Goal: Register for event/course

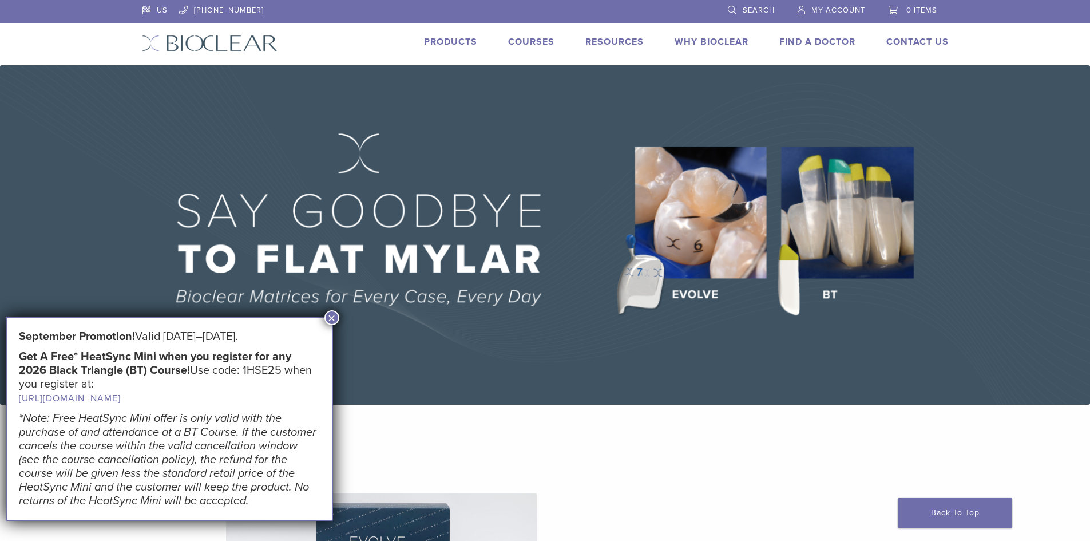
click at [329, 318] on button "×" at bounding box center [331, 317] width 15 height 15
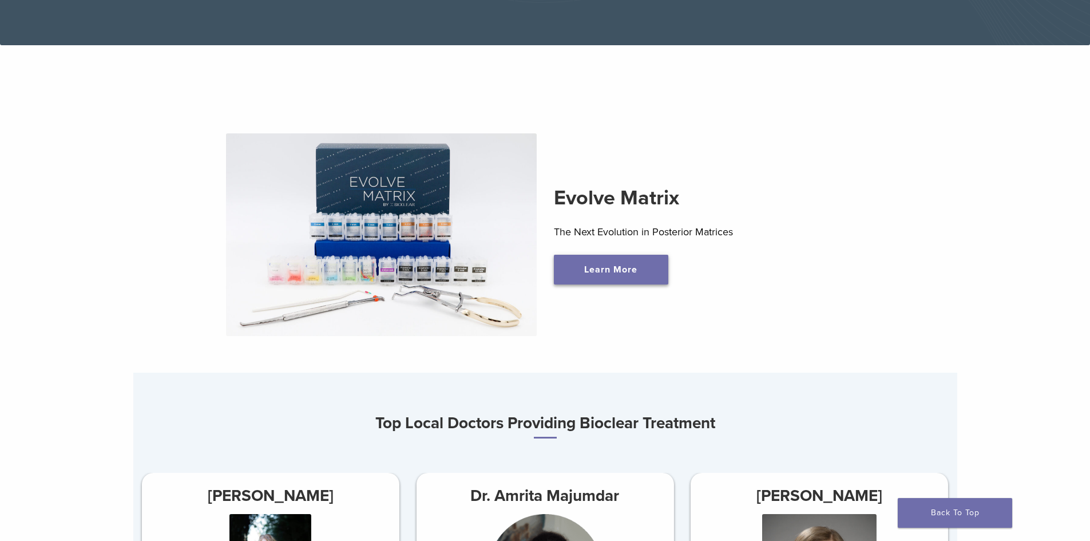
scroll to position [343, 0]
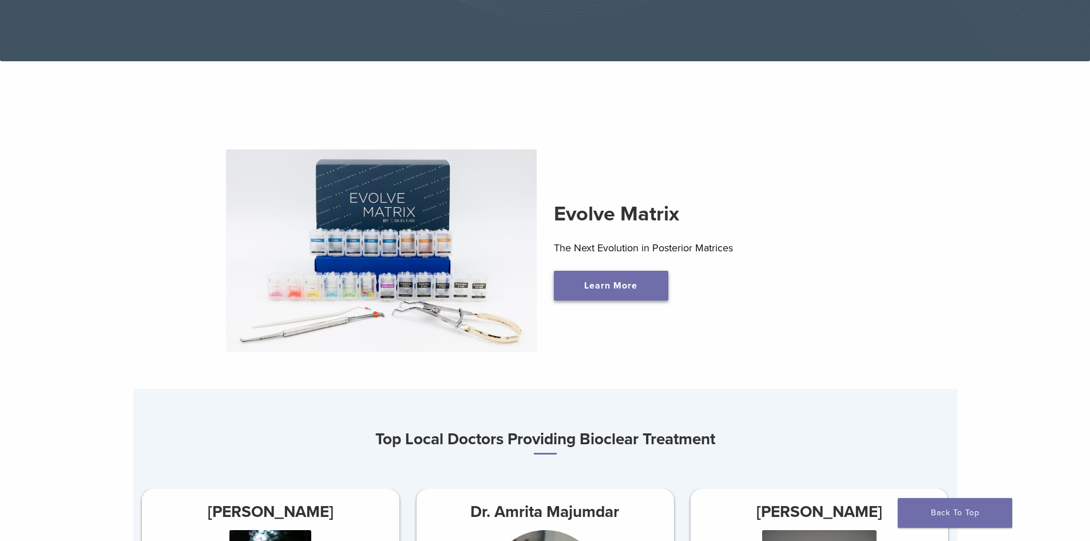
click at [605, 285] on link "Learn More" at bounding box center [611, 286] width 114 height 30
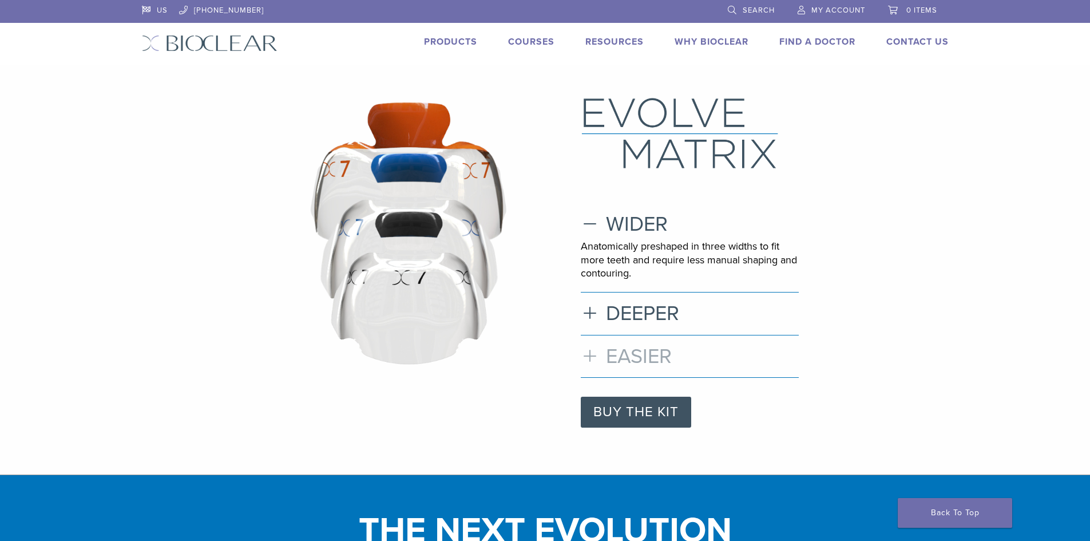
click at [590, 359] on h3 "EASIER" at bounding box center [690, 356] width 218 height 25
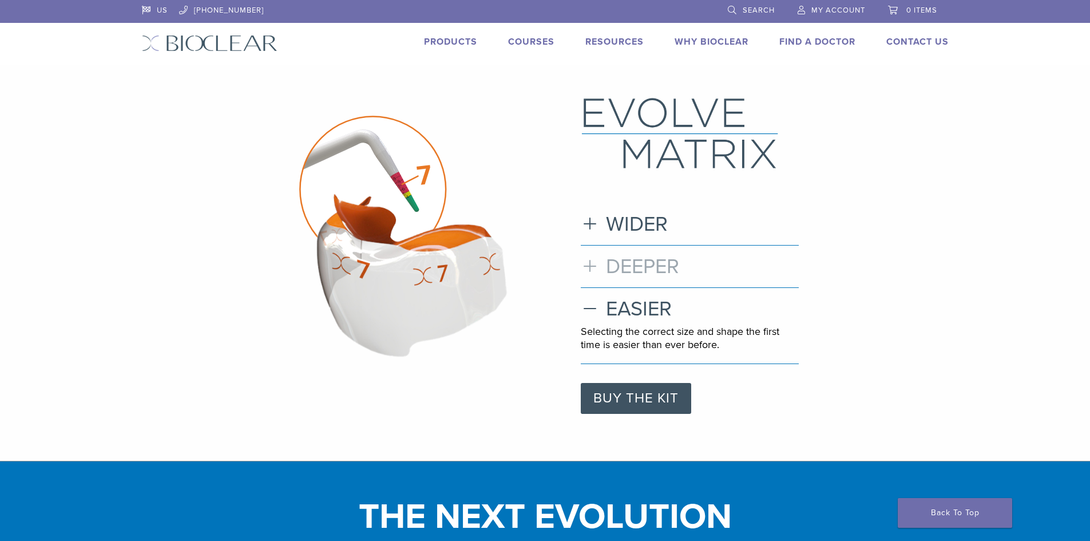
click at [596, 269] on h3 "DEEPER" at bounding box center [690, 266] width 218 height 25
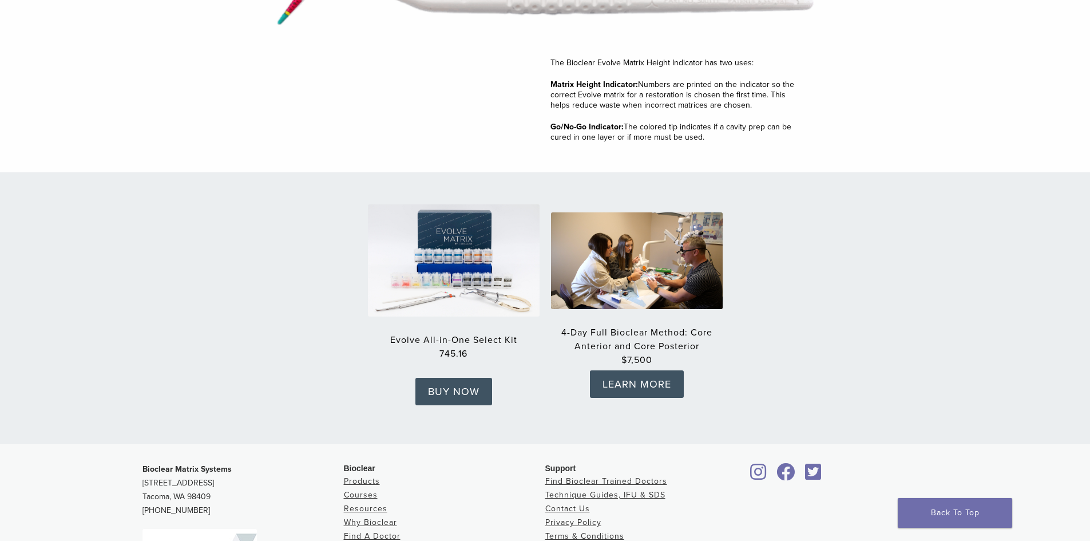
scroll to position [1659, 0]
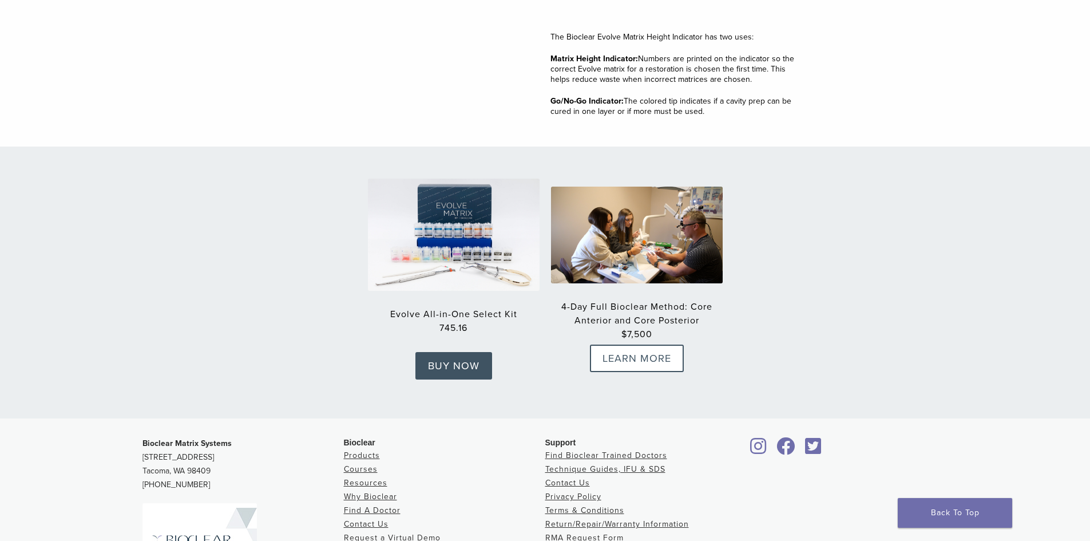
click at [614, 354] on link "LEARN MORE" at bounding box center [637, 357] width 94 height 27
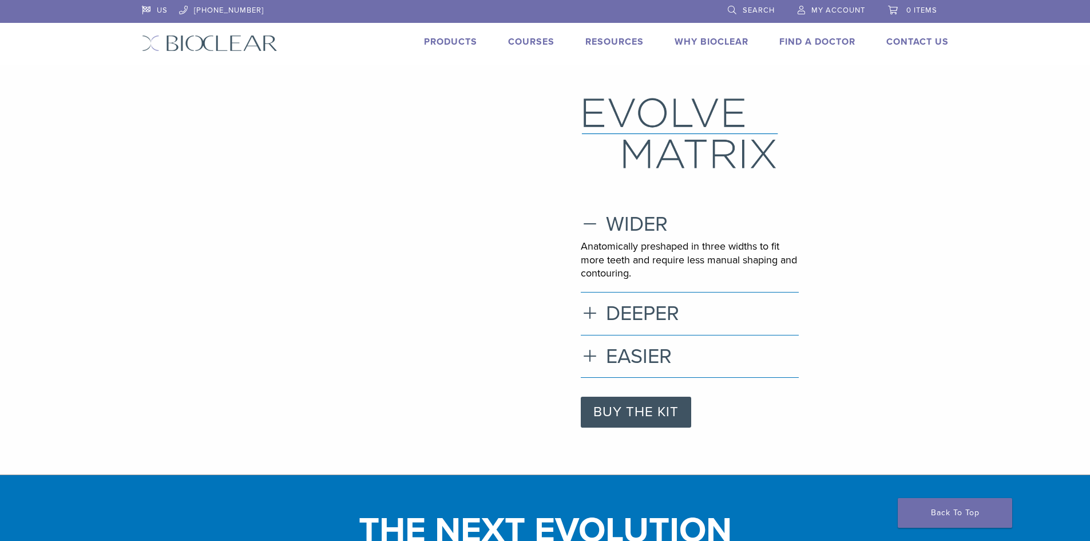
scroll to position [1659, 0]
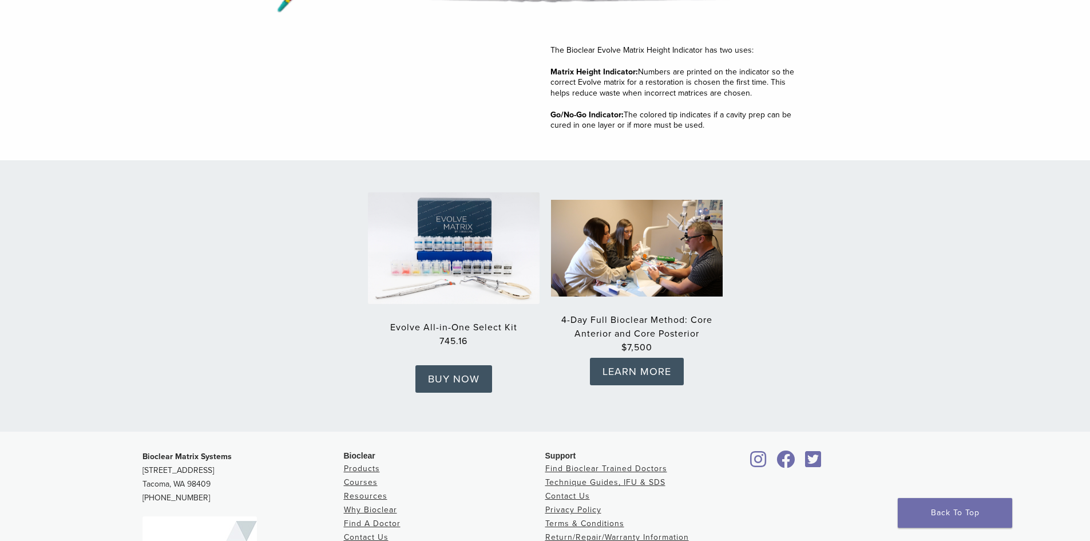
click at [645, 273] on img at bounding box center [636, 248] width 189 height 106
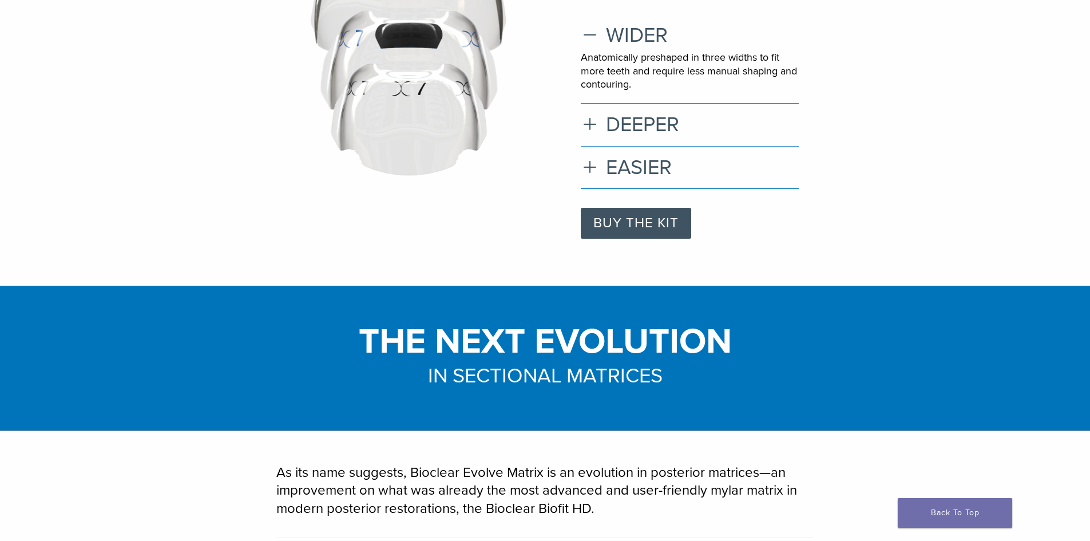
scroll to position [0, 0]
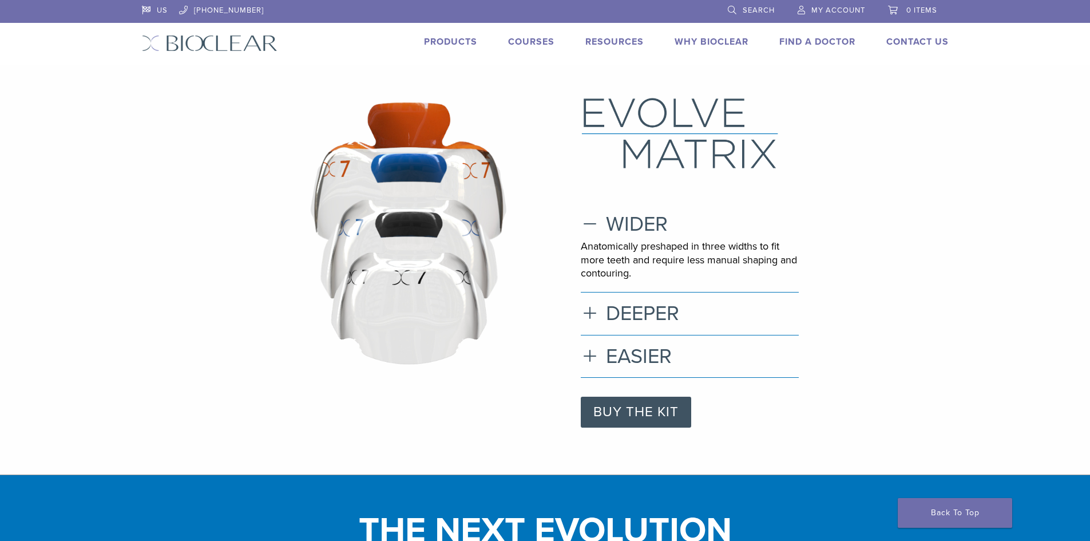
click at [542, 42] on link "Courses" at bounding box center [531, 41] width 46 height 11
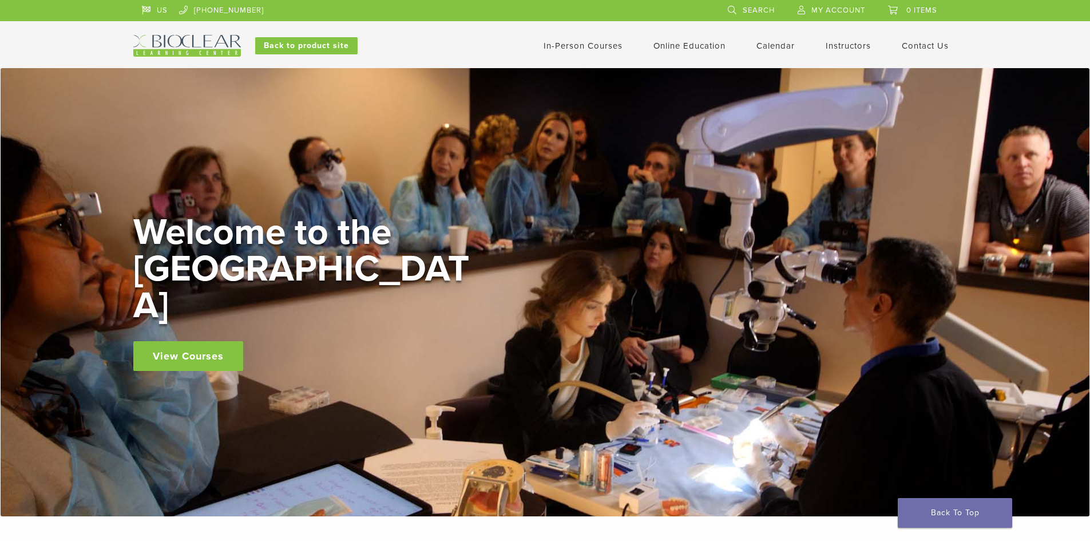
click at [232, 351] on link "View Courses" at bounding box center [188, 356] width 110 height 30
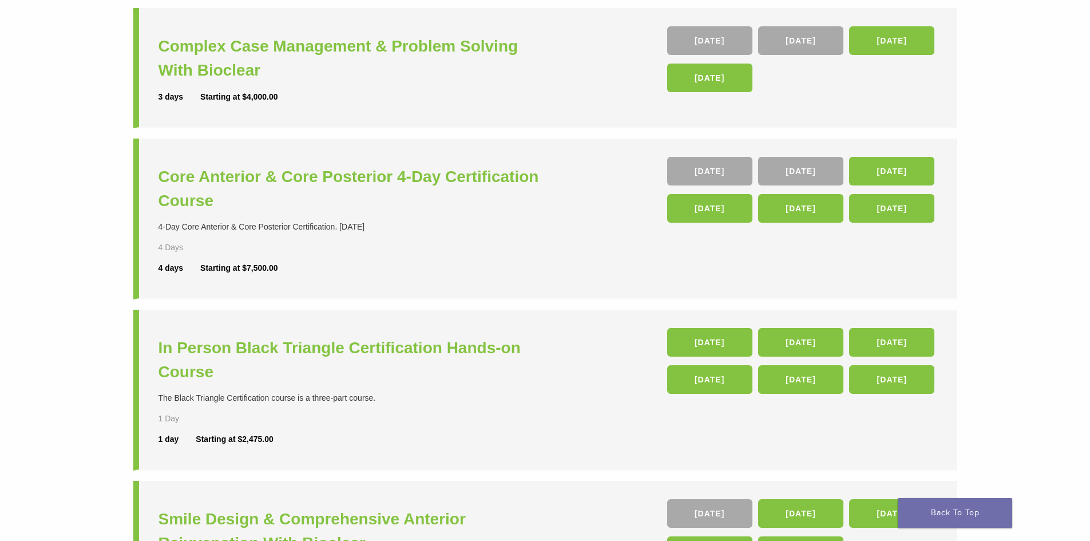
scroll to position [172, 0]
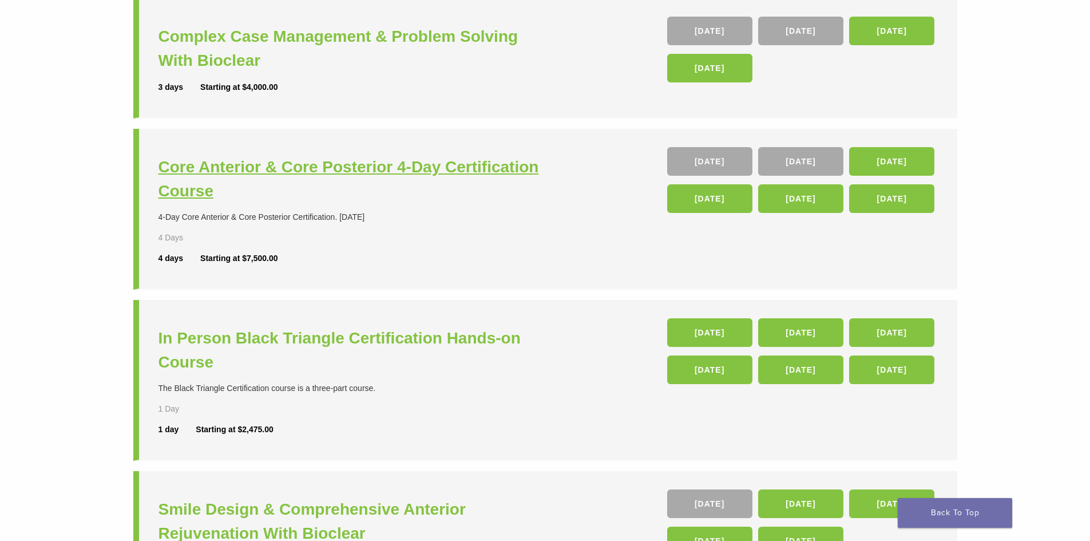
click at [451, 164] on h3 "Core Anterior & Core Posterior 4-Day Certification Course" at bounding box center [353, 179] width 390 height 48
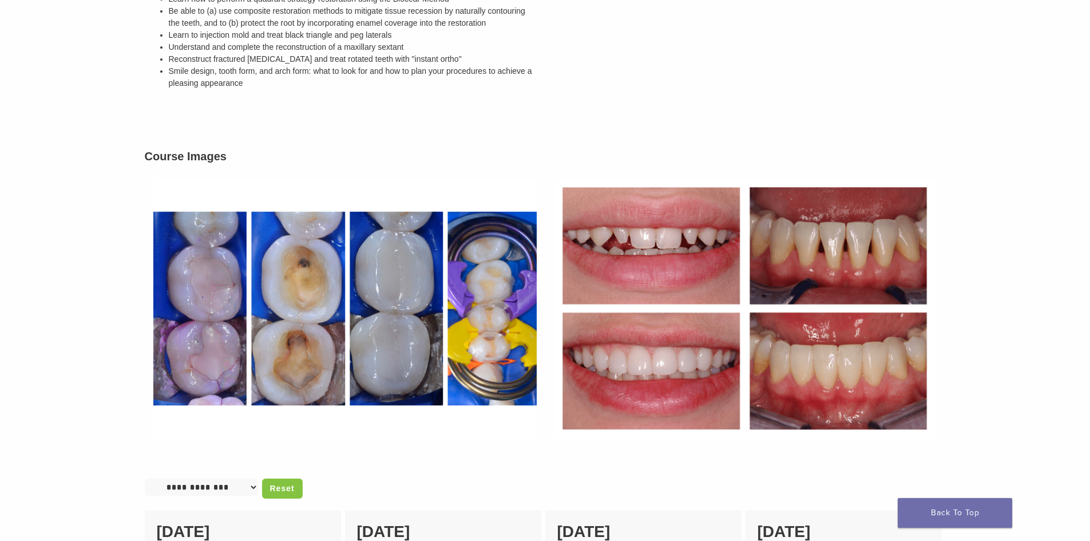
scroll to position [629, 0]
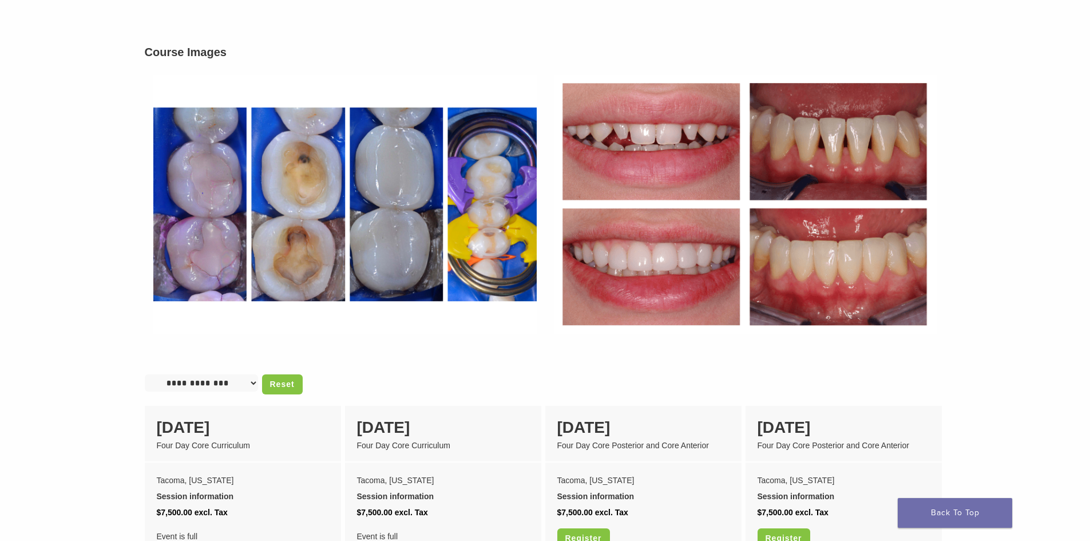
click at [255, 374] on select "**********" at bounding box center [201, 382] width 113 height 17
select select "**********"
click at [145, 374] on select "**********" at bounding box center [201, 382] width 113 height 17
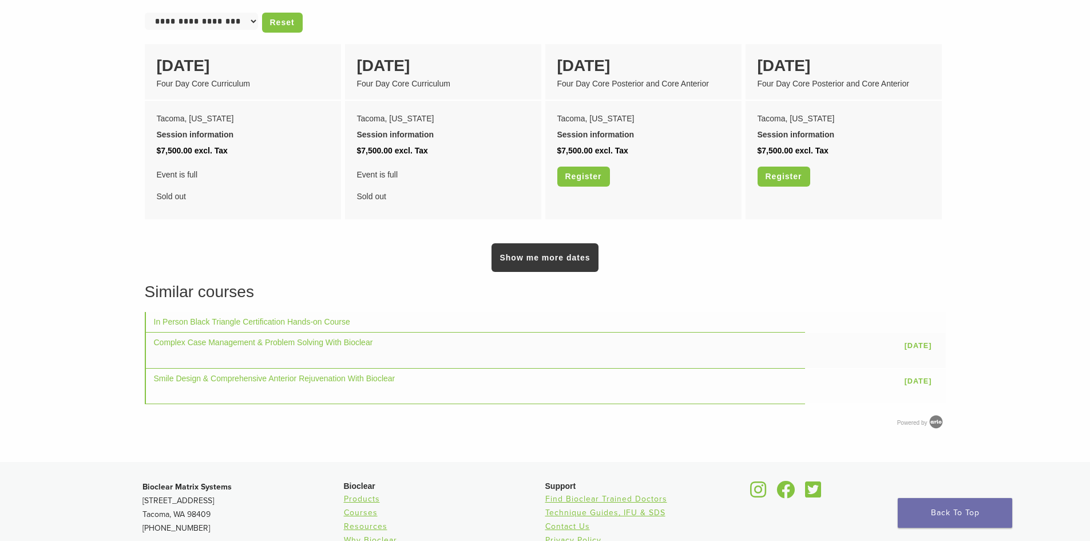
scroll to position [945, 0]
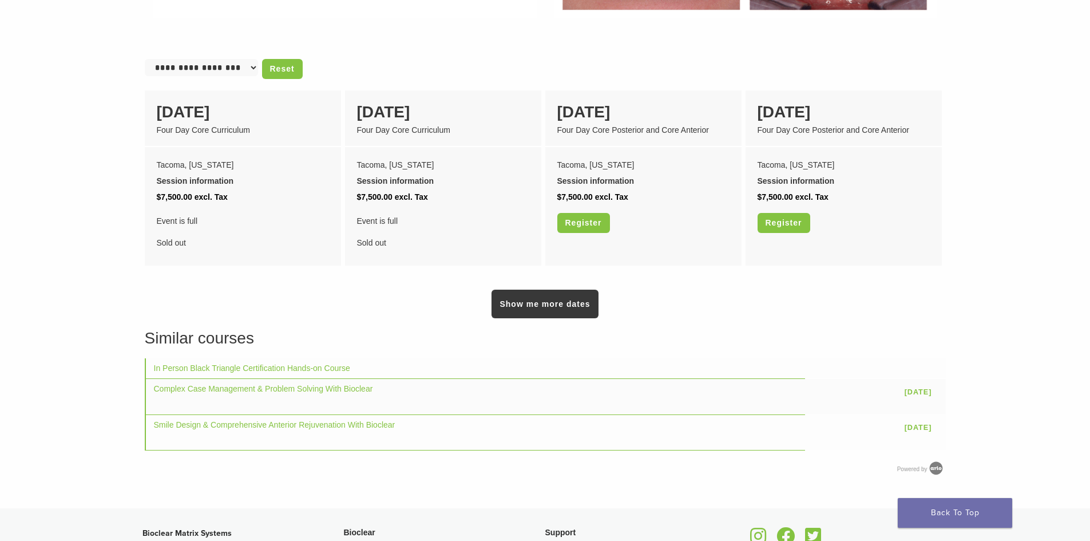
click at [777, 326] on h3 "Similar courses" at bounding box center [545, 338] width 801 height 24
click at [588, 289] on link "Show me more dates" at bounding box center [544, 303] width 106 height 29
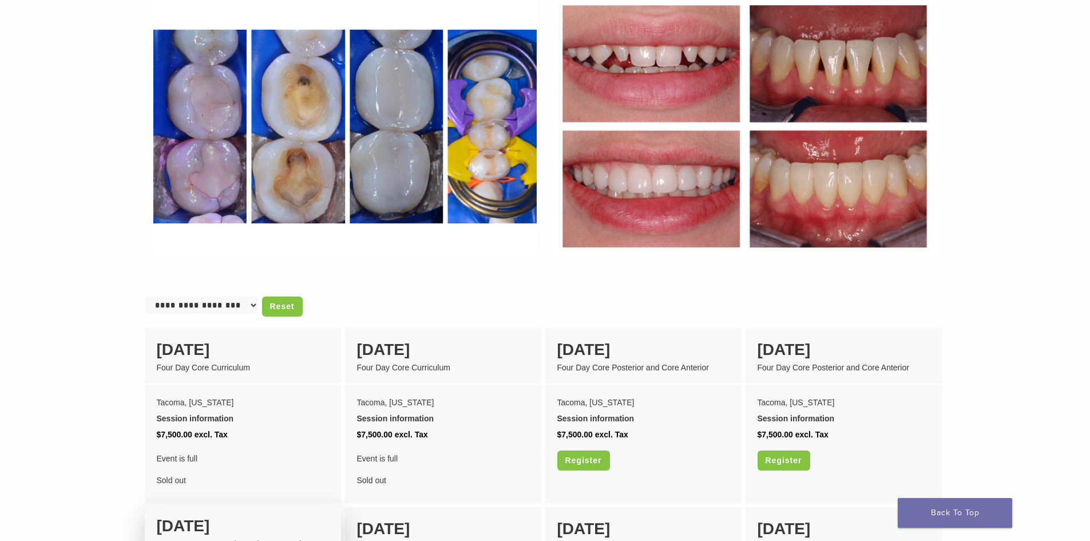
scroll to position [707, 0]
click at [229, 297] on select "**********" at bounding box center [201, 305] width 113 height 17
select select
click at [145, 297] on select "**********" at bounding box center [201, 305] width 113 height 17
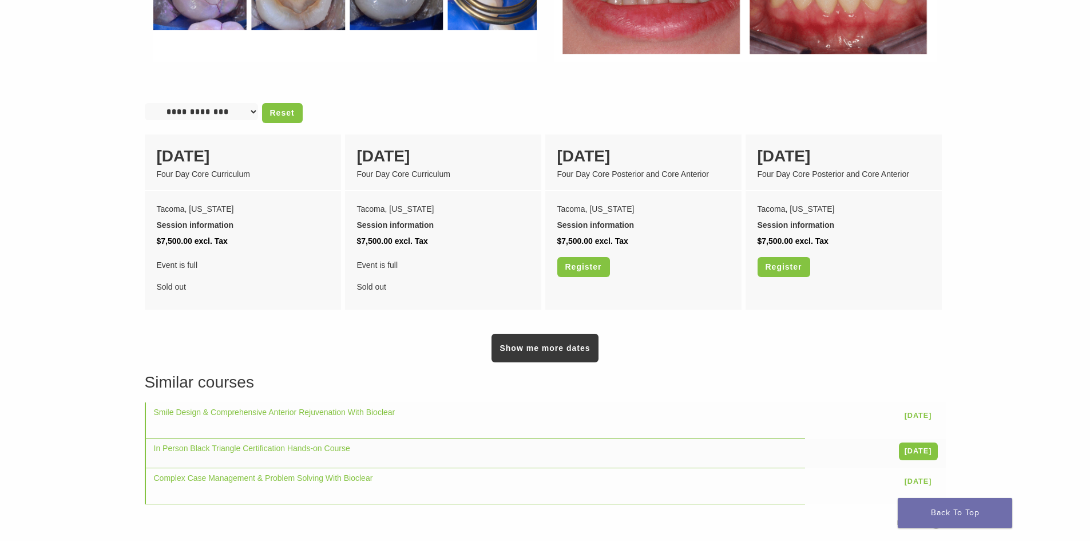
scroll to position [915, 0]
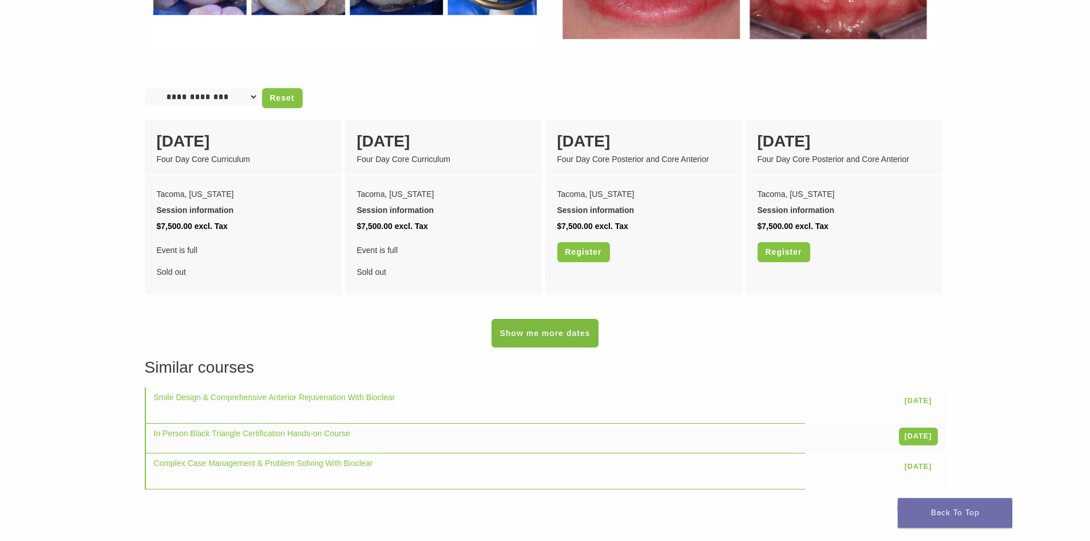
click at [577, 324] on link "Show me more dates" at bounding box center [544, 333] width 106 height 29
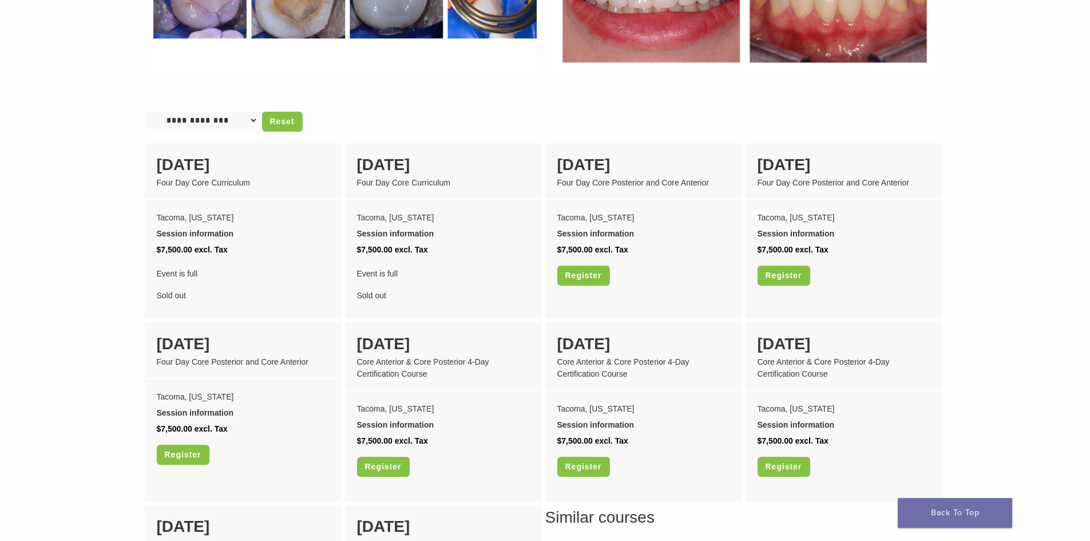
scroll to position [887, 0]
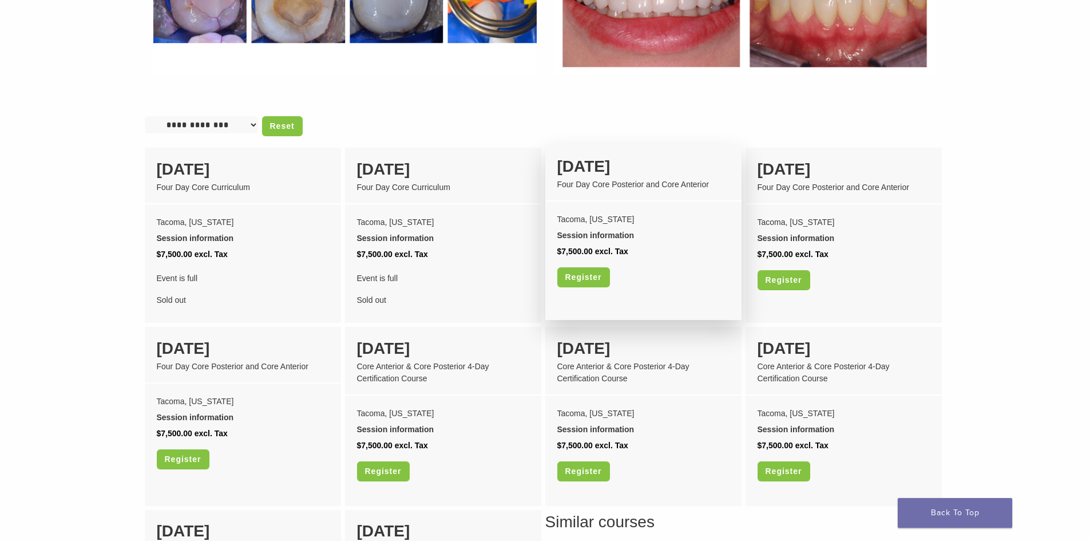
click at [619, 158] on div "04 February" at bounding box center [643, 166] width 172 height 24
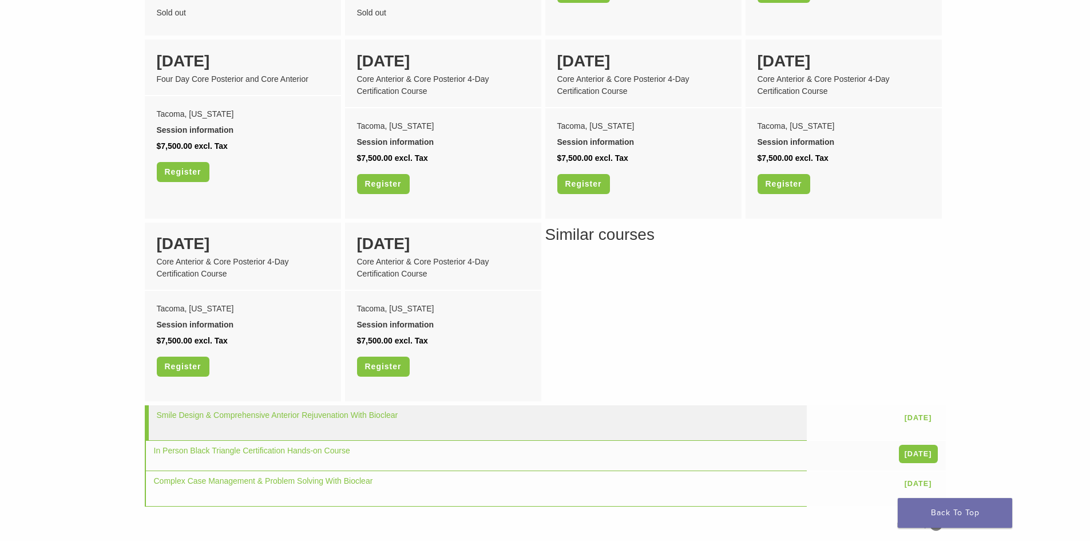
scroll to position [1231, 0]
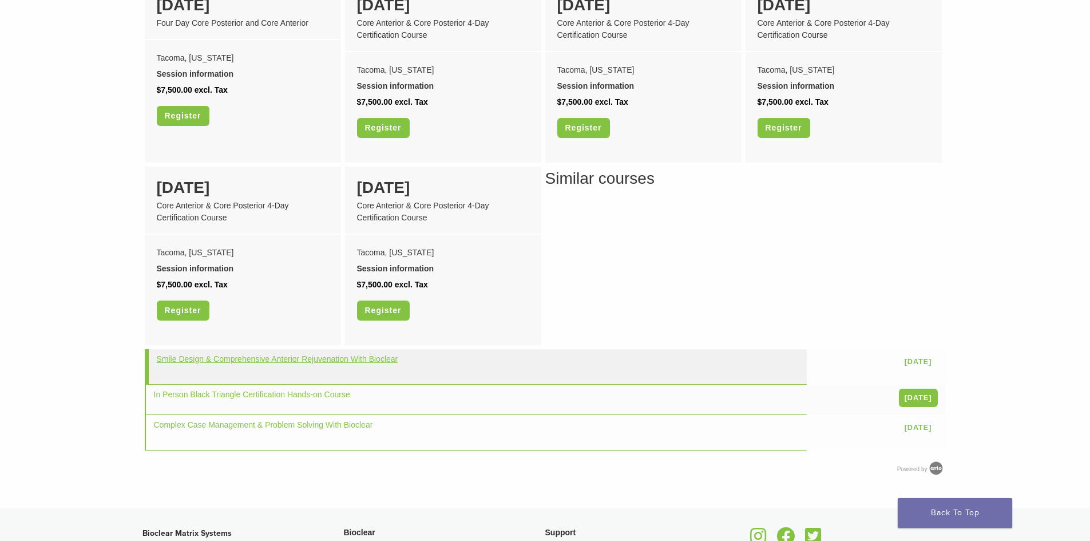
click at [261, 354] on link "Smile Design & Comprehensive Anterior Rejuvenation With Bioclear" at bounding box center [277, 358] width 241 height 9
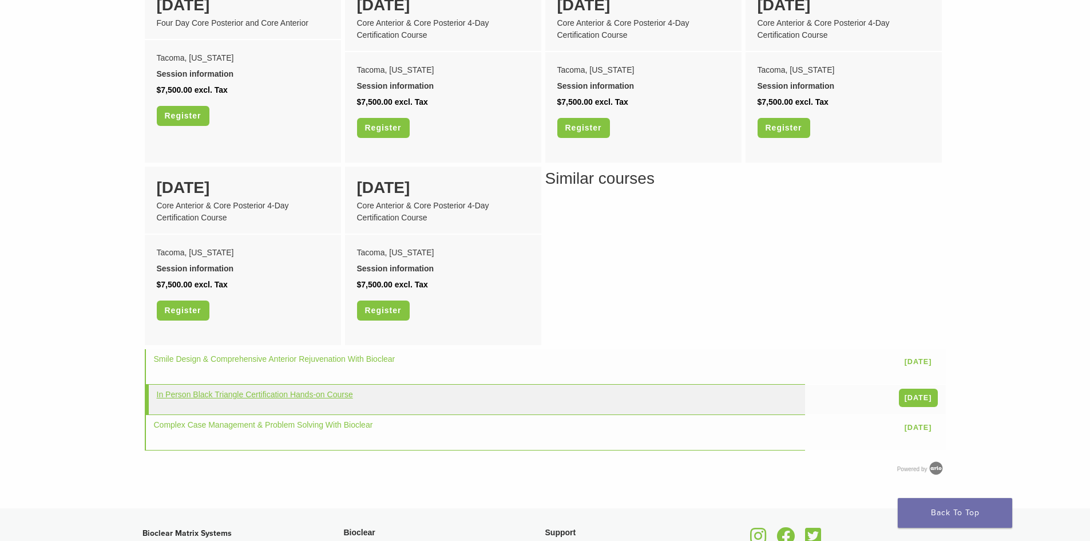
click at [208, 390] on link "In Person Black Triangle Certification Hands-on Course" at bounding box center [255, 394] width 196 height 9
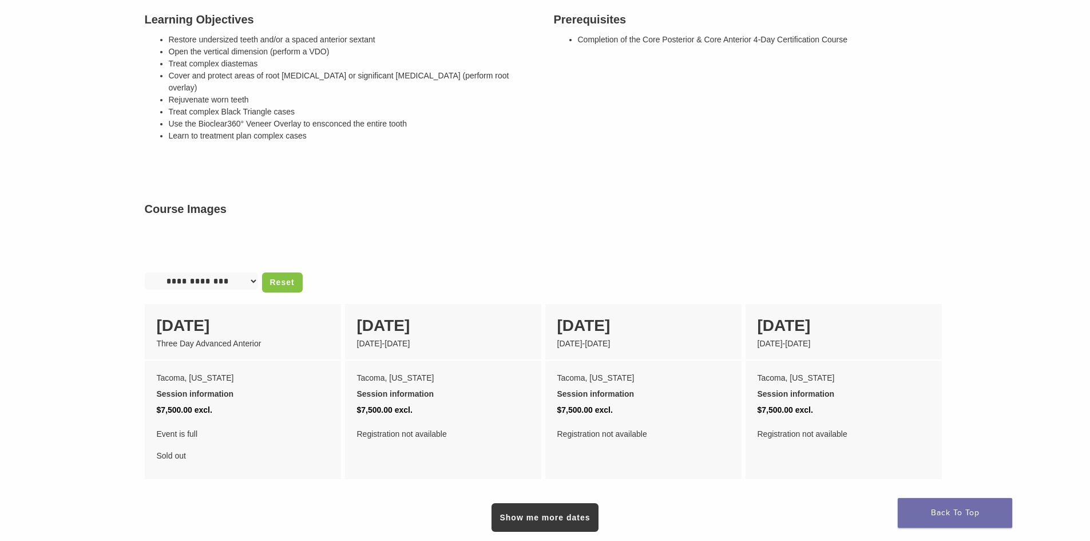
scroll to position [114, 0]
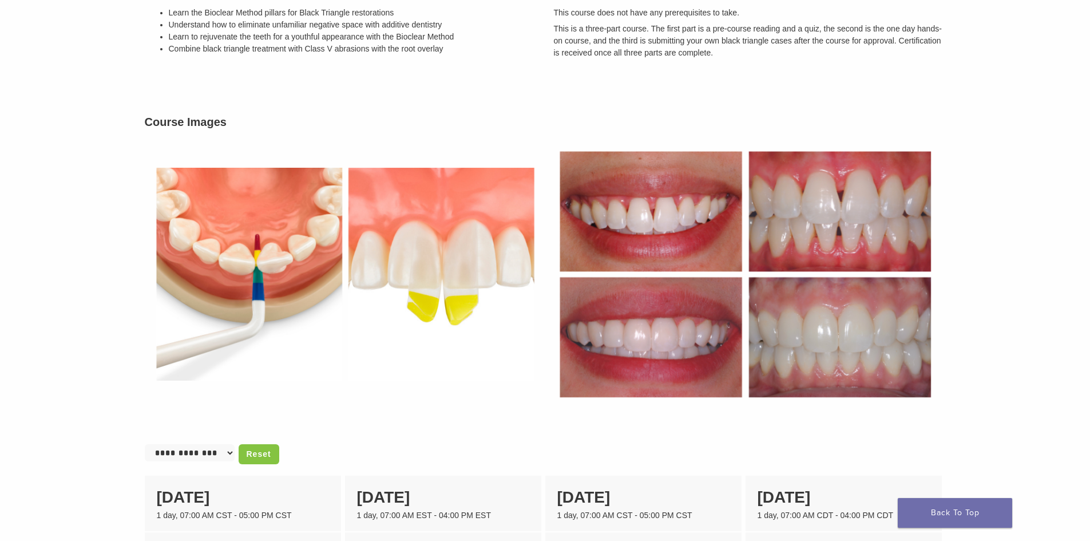
scroll to position [572, 0]
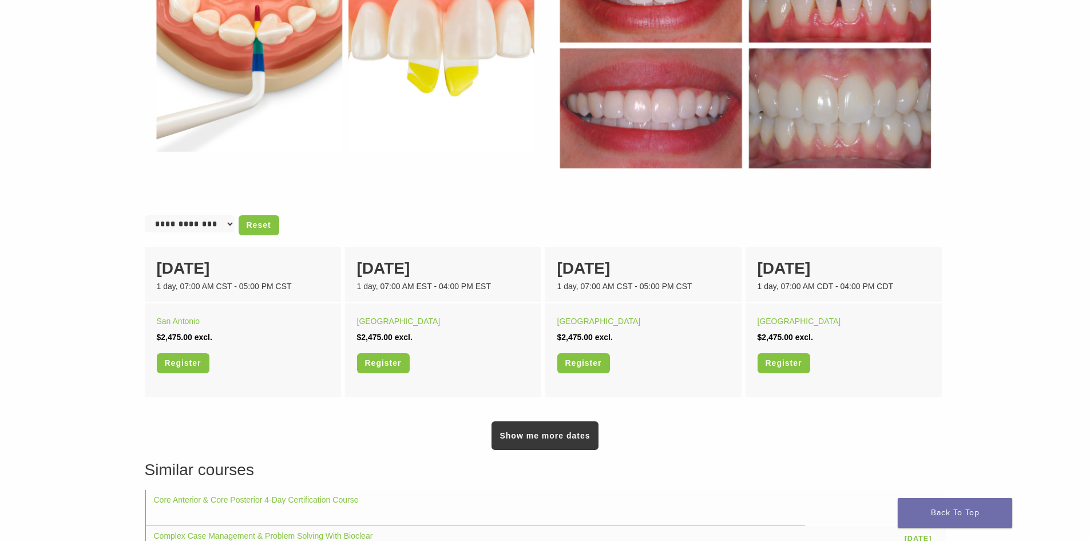
click at [215, 228] on select "**********" at bounding box center [190, 223] width 90 height 17
click at [260, 425] on div "Show me more dates" at bounding box center [545, 425] width 801 height 49
click at [566, 441] on link "Show me more dates" at bounding box center [544, 435] width 106 height 29
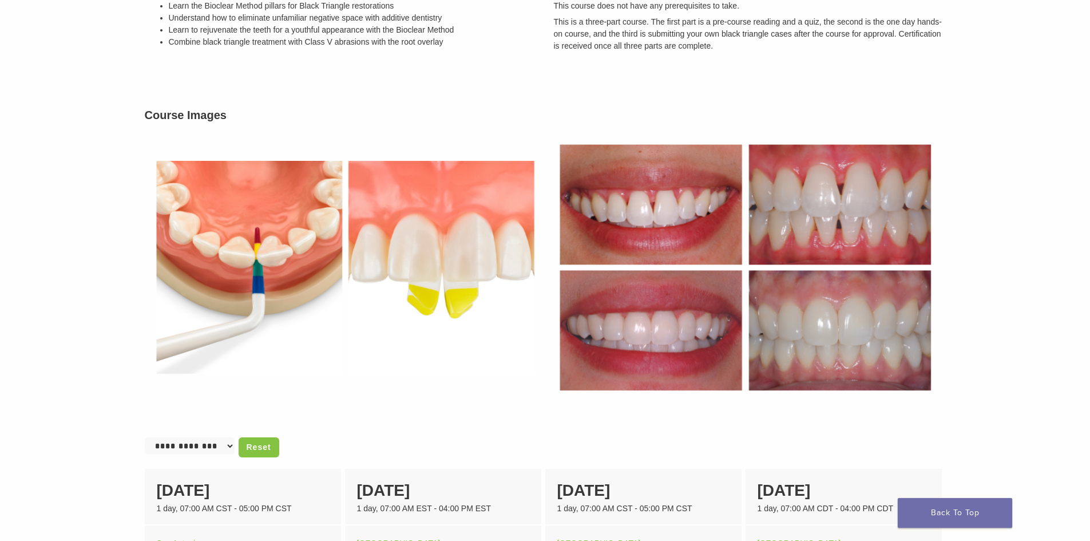
scroll to position [343, 0]
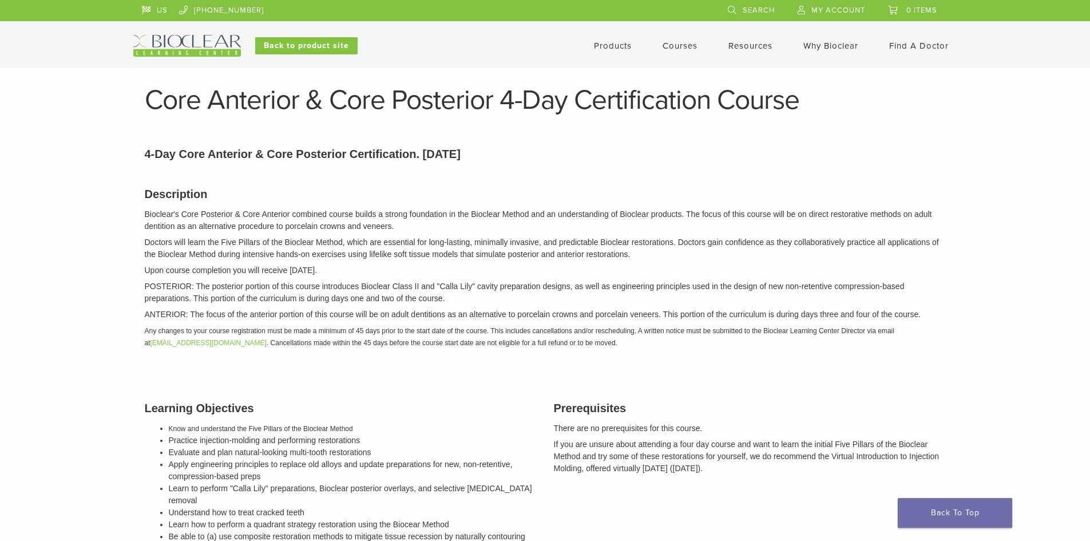
select select
click at [287, 53] on link "Back to product site" at bounding box center [306, 45] width 102 height 17
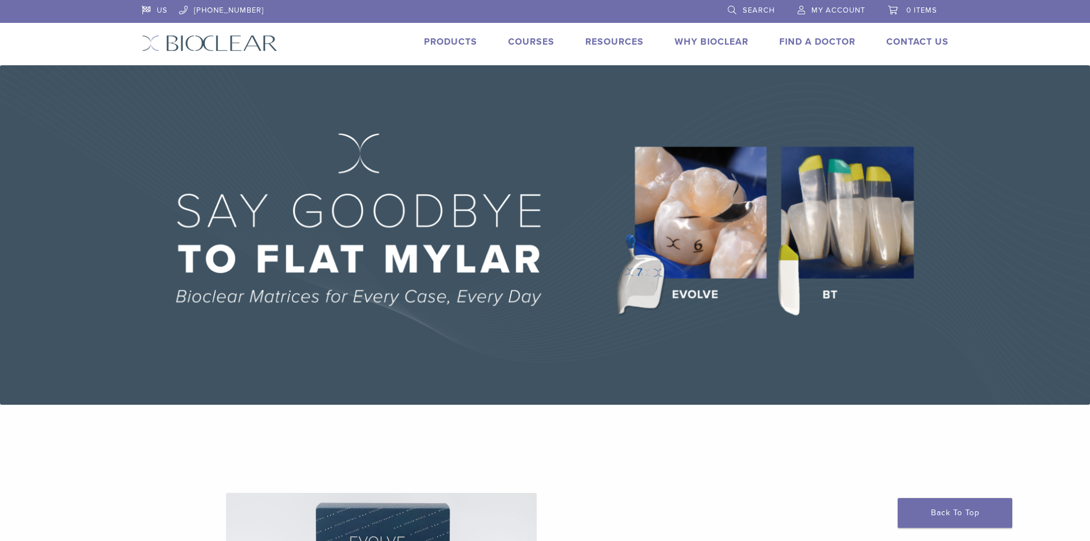
click at [823, 291] on img at bounding box center [545, 234] width 1090 height 339
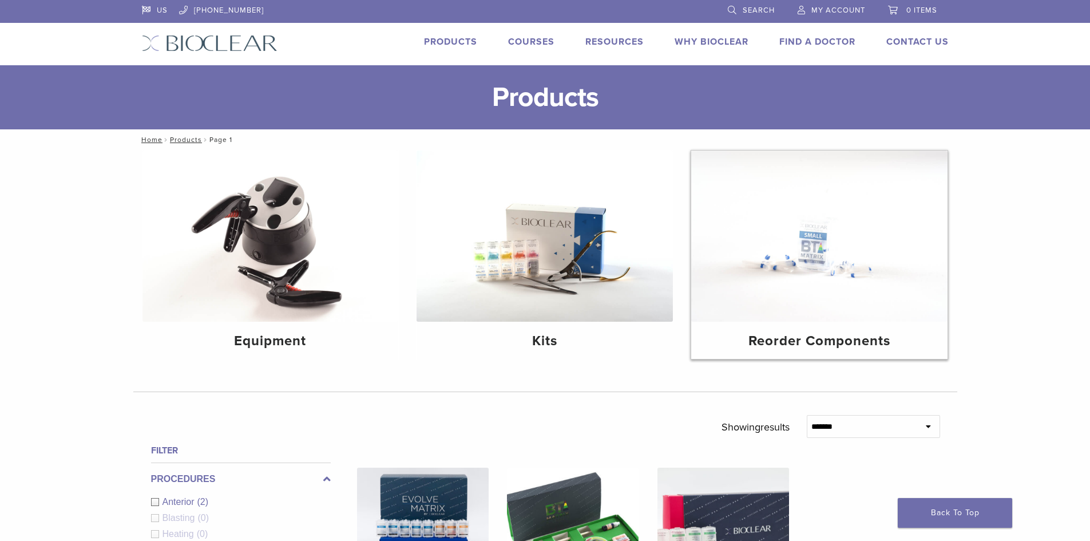
click at [924, 341] on h4 "Reorder Components" at bounding box center [819, 341] width 238 height 21
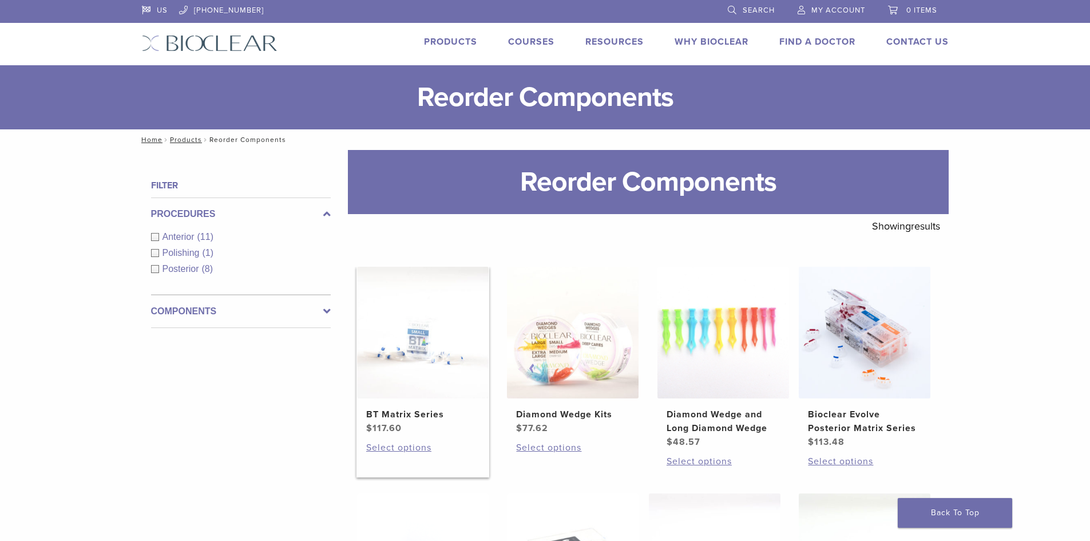
click at [444, 368] on img at bounding box center [423, 333] width 132 height 132
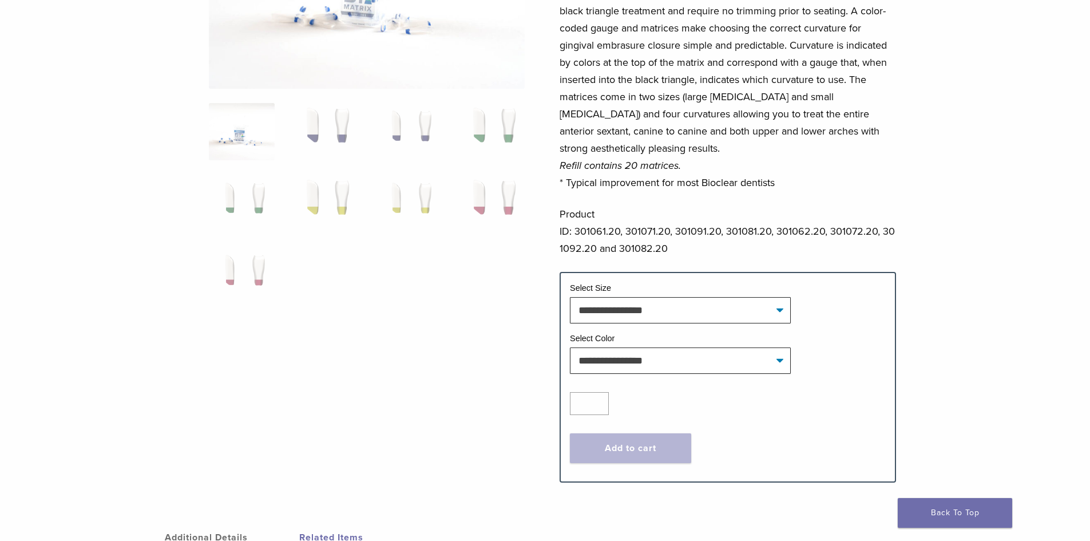
scroll to position [343, 0]
